Goal: Information Seeking & Learning: Find specific fact

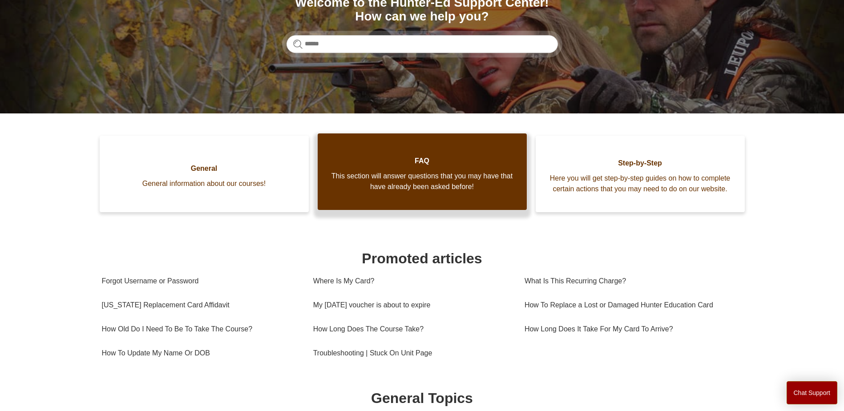
scroll to position [133, 0]
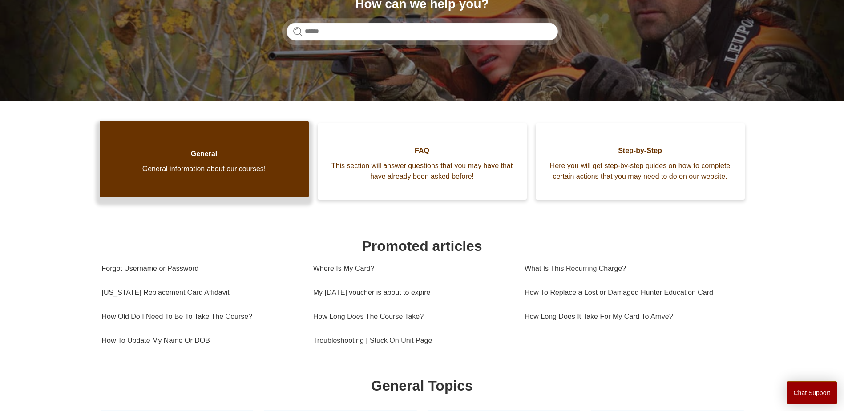
click at [189, 193] on link "General General information about our courses!" at bounding box center [204, 159] width 209 height 77
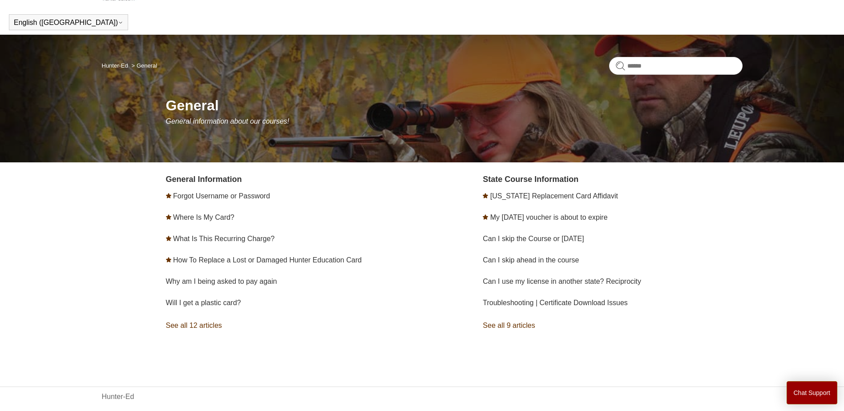
scroll to position [34, 0]
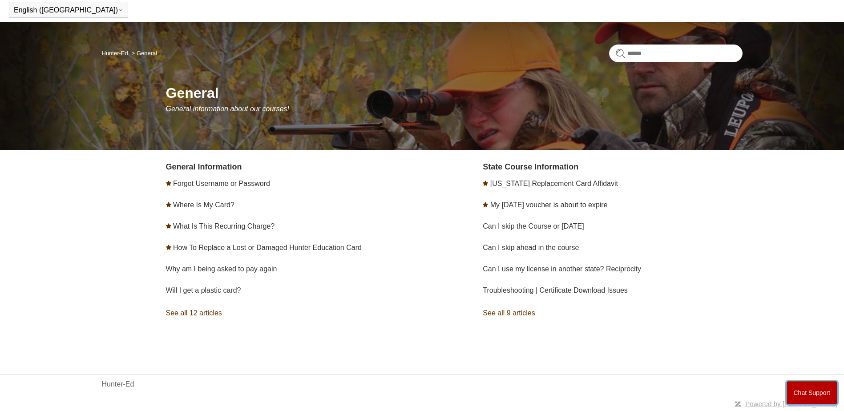
click at [816, 392] on button "Chat Support" at bounding box center [811, 392] width 51 height 23
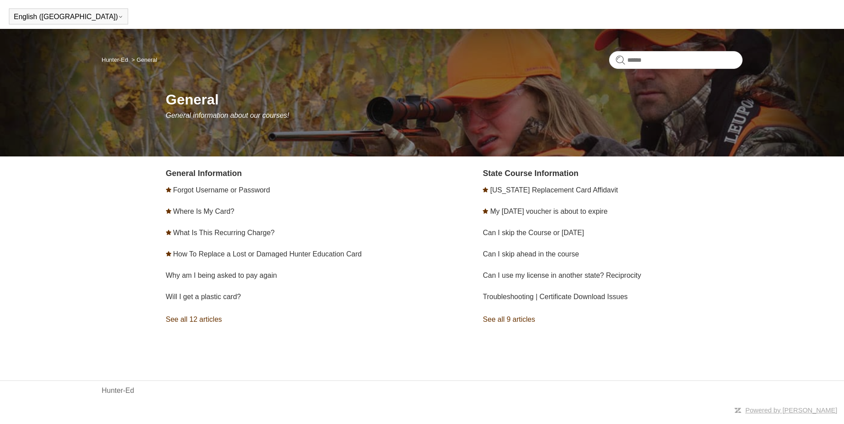
scroll to position [21, 0]
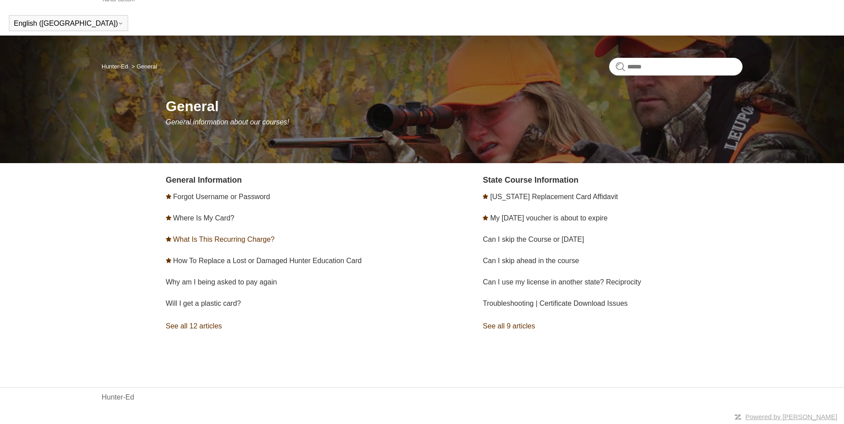
click at [207, 240] on link "What Is This Recurring Charge?" at bounding box center [223, 240] width 101 height 8
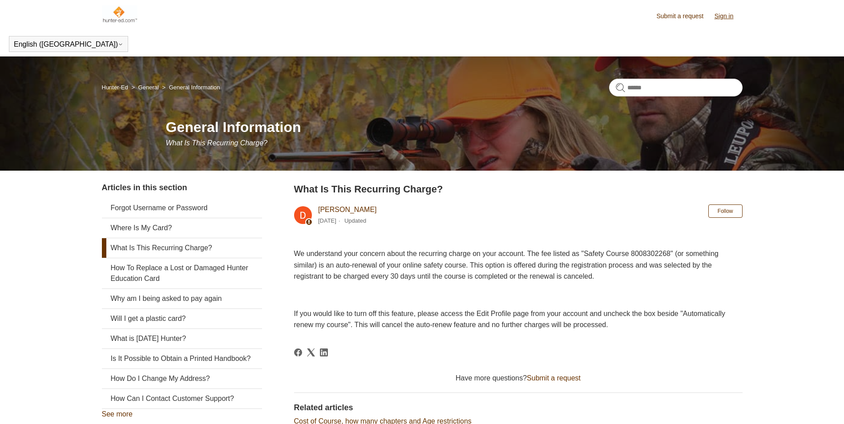
click at [719, 20] on link "Sign in" at bounding box center [728, 16] width 28 height 9
